Goal: Information Seeking & Learning: Learn about a topic

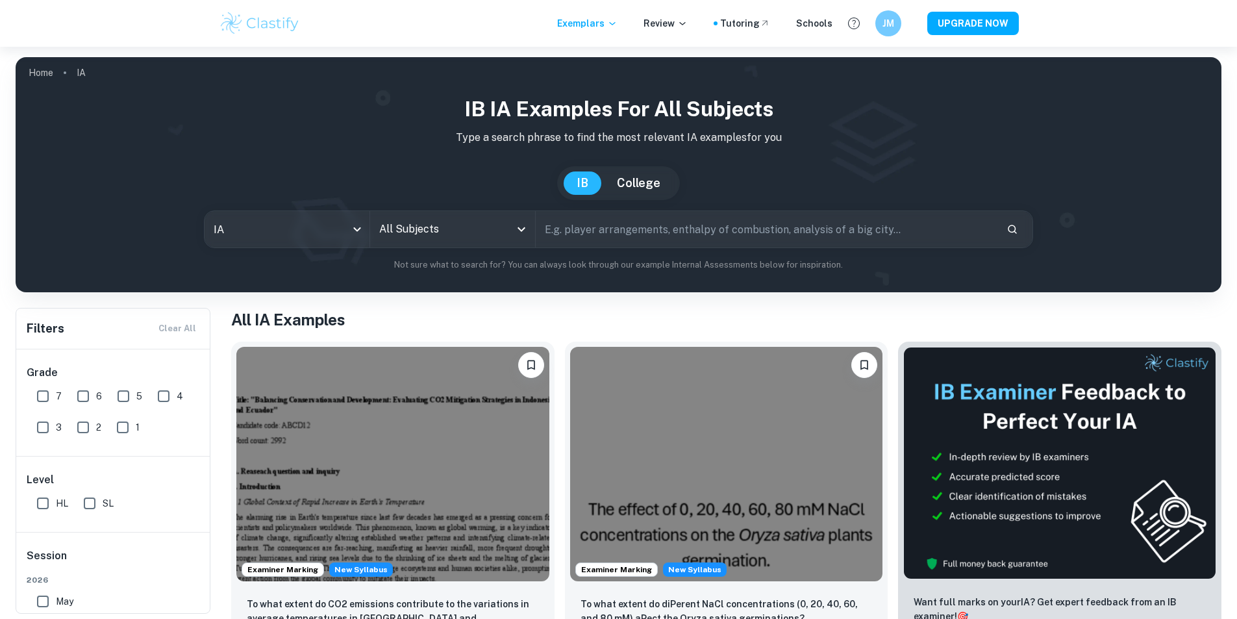
click at [558, 232] on input "text" at bounding box center [766, 229] width 460 height 36
click at [471, 232] on input "All Subjects" at bounding box center [443, 229] width 134 height 25
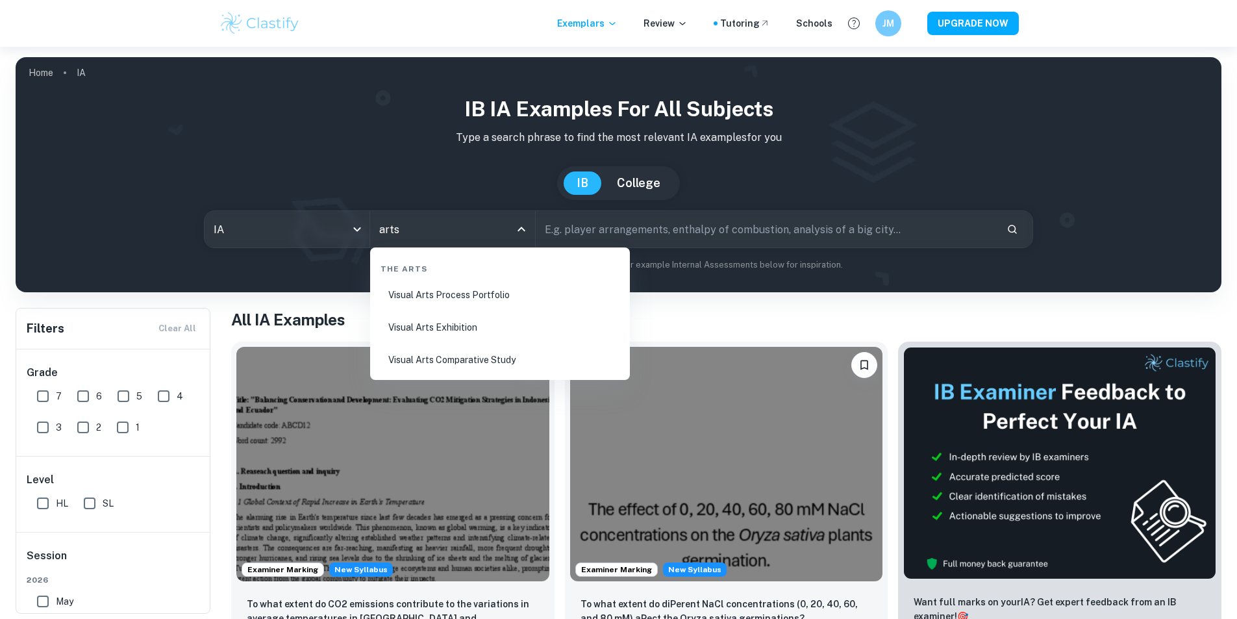
click at [432, 293] on li "Visual Arts Process Portfolio" at bounding box center [499, 295] width 249 height 30
type input "Visual Arts Process Portfolio"
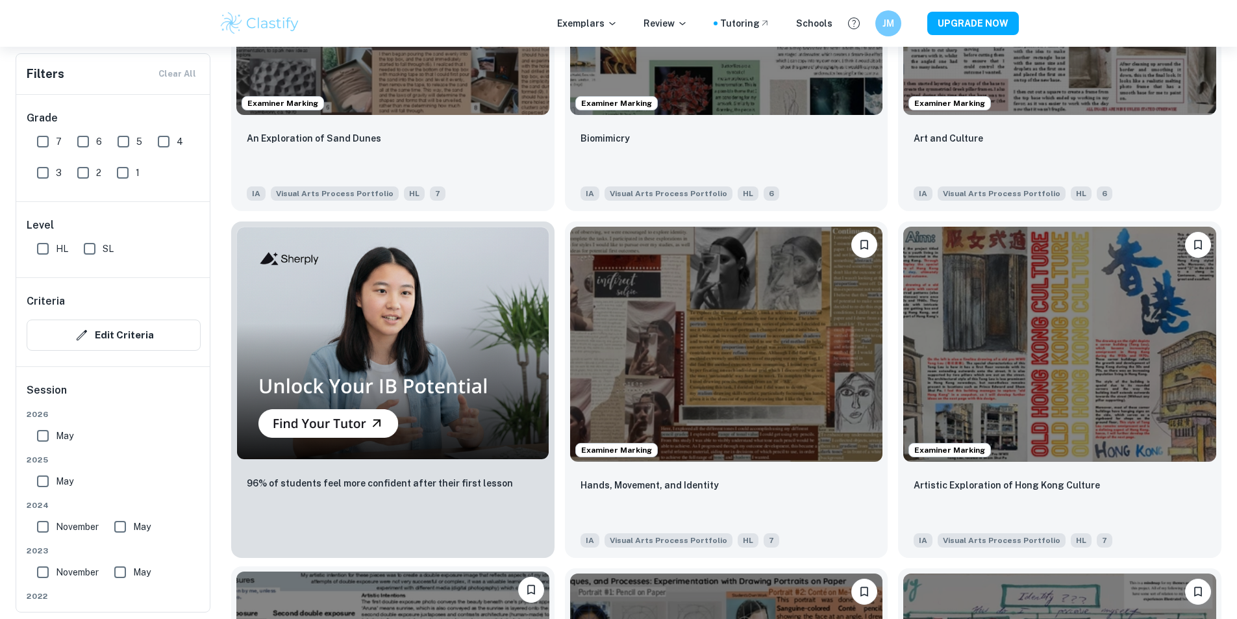
scroll to position [909, 0]
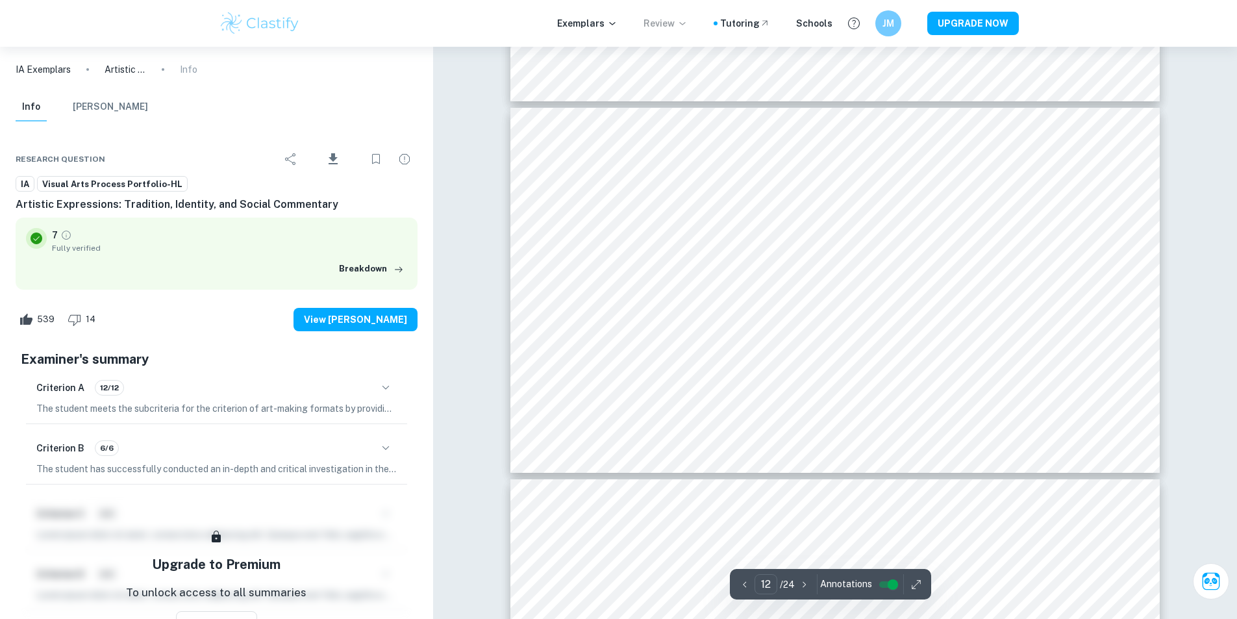
scroll to position [4350, 0]
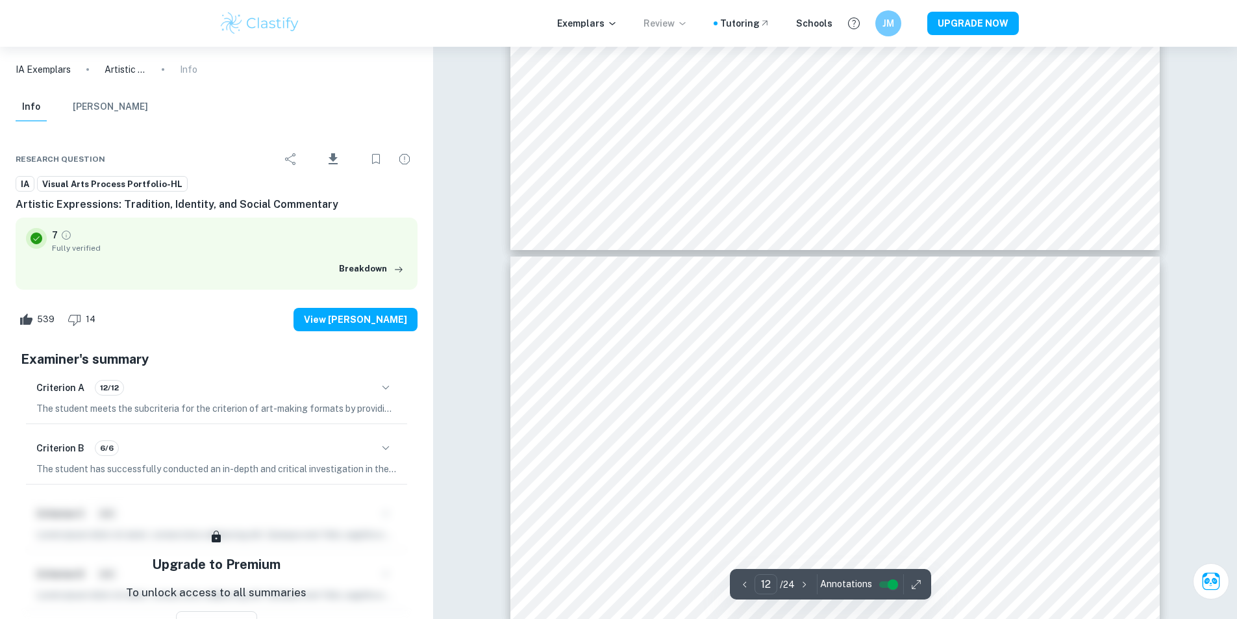
type input "13"
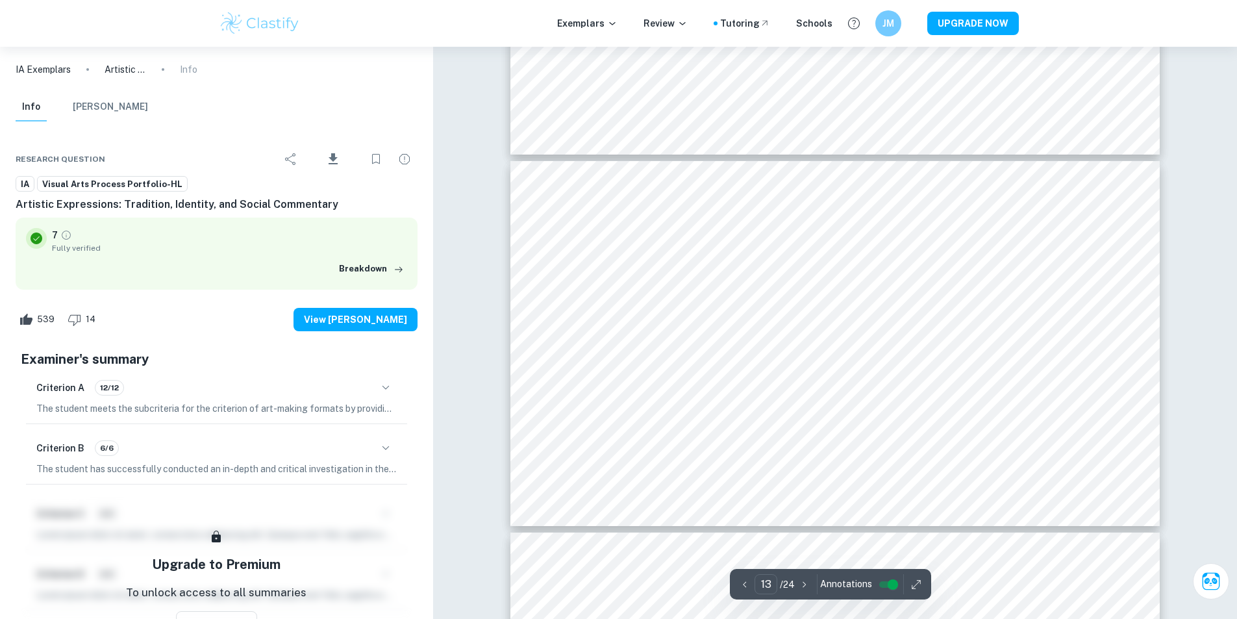
scroll to position [4675, 0]
